Goal: Navigation & Orientation: Find specific page/section

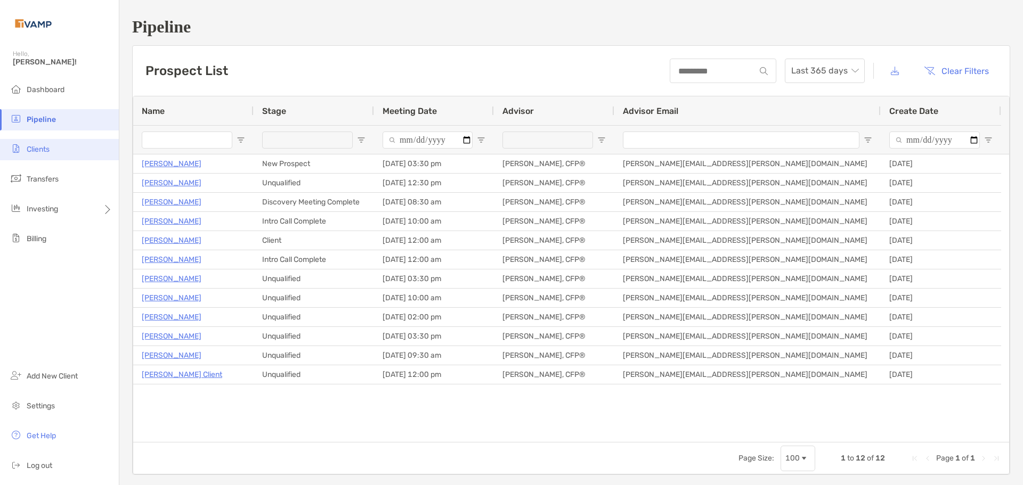
drag, startPoint x: 42, startPoint y: 152, endPoint x: 48, endPoint y: 150, distance: 6.6
click at [42, 152] on span "Clients" at bounding box center [38, 149] width 23 height 9
click at [26, 145] on li "Clients" at bounding box center [59, 149] width 119 height 21
click at [28, 150] on span "Clients" at bounding box center [38, 149] width 23 height 9
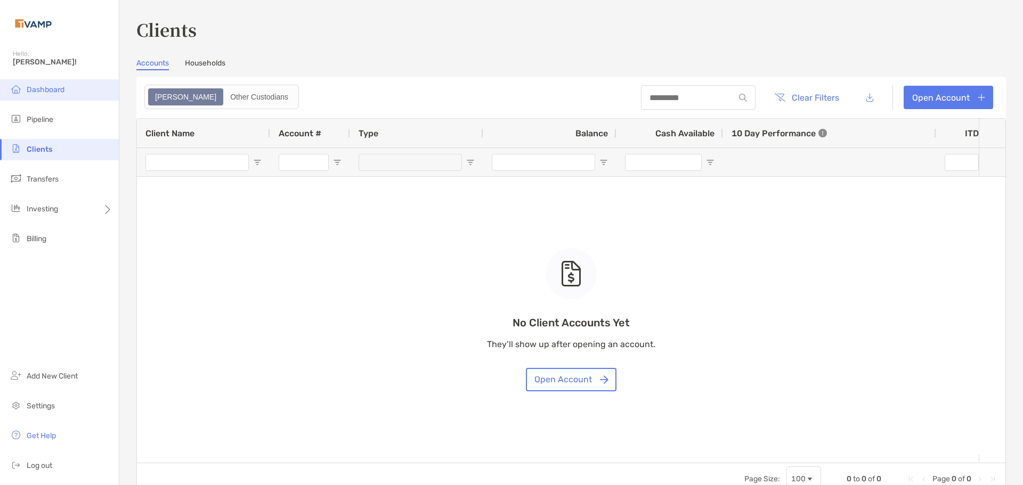
click at [66, 96] on li "Dashboard" at bounding box center [59, 89] width 119 height 21
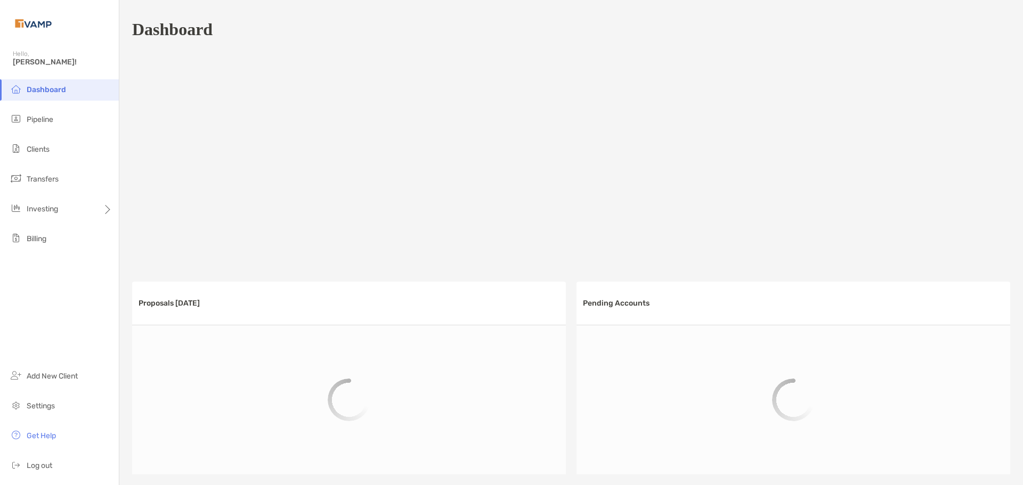
scroll to position [495, 0]
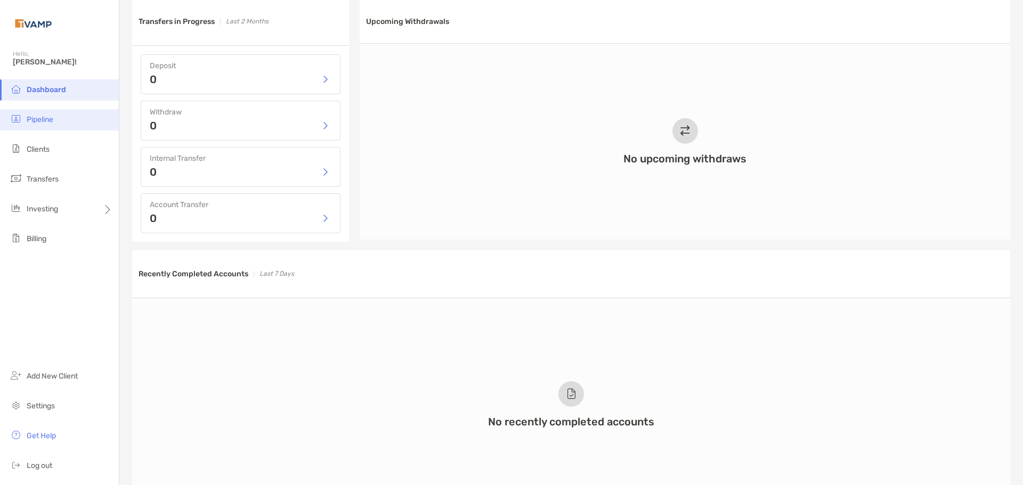
click at [50, 126] on li "Pipeline" at bounding box center [59, 119] width 119 height 21
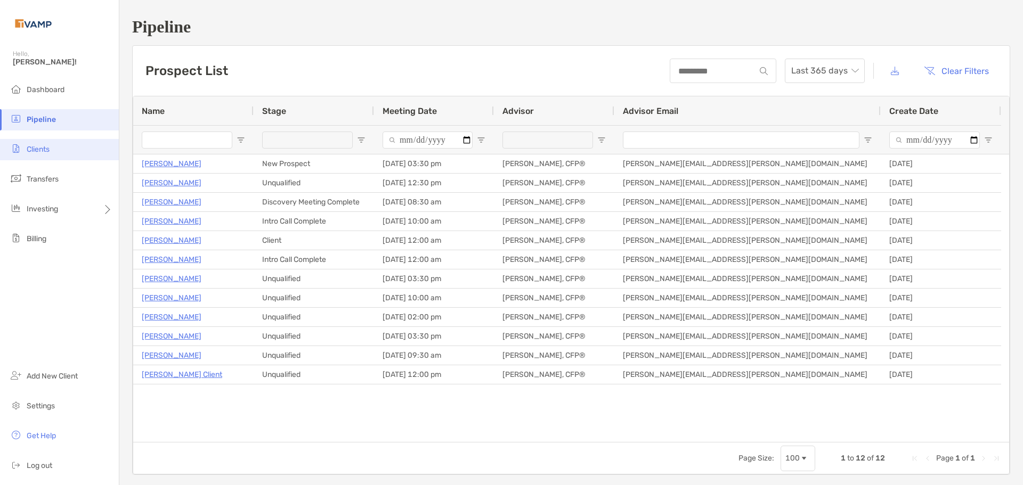
click at [49, 152] on span "Clients" at bounding box center [38, 149] width 23 height 9
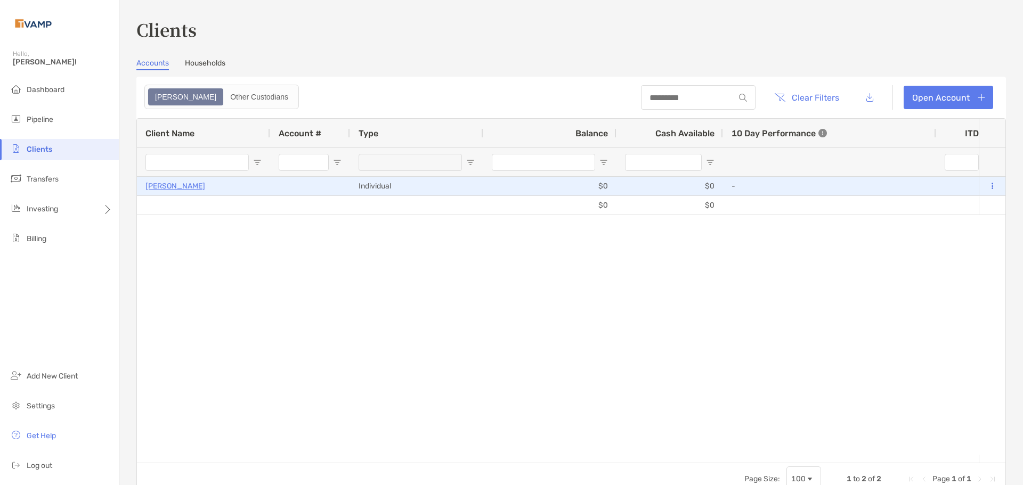
click at [173, 184] on p "[PERSON_NAME]" at bounding box center [175, 185] width 60 height 13
click at [194, 184] on p "[PERSON_NAME]" at bounding box center [175, 185] width 60 height 13
